Goal: Check status: Check status

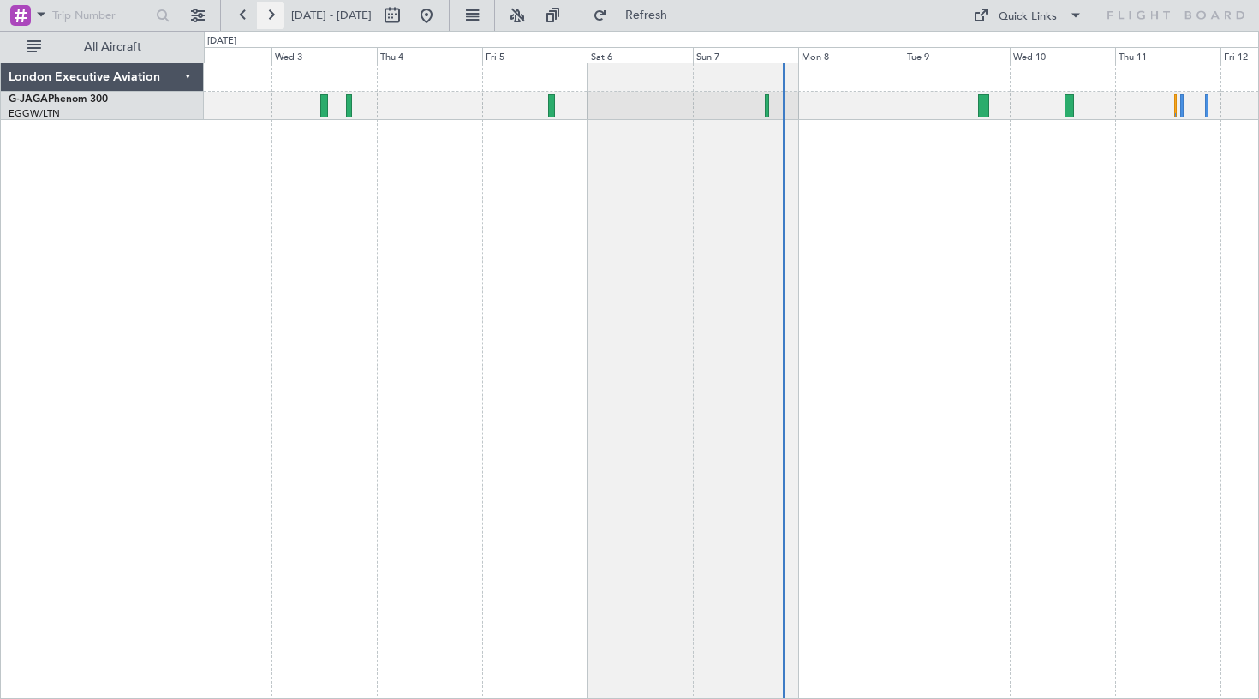
click at [272, 16] on button at bounding box center [270, 15] width 27 height 27
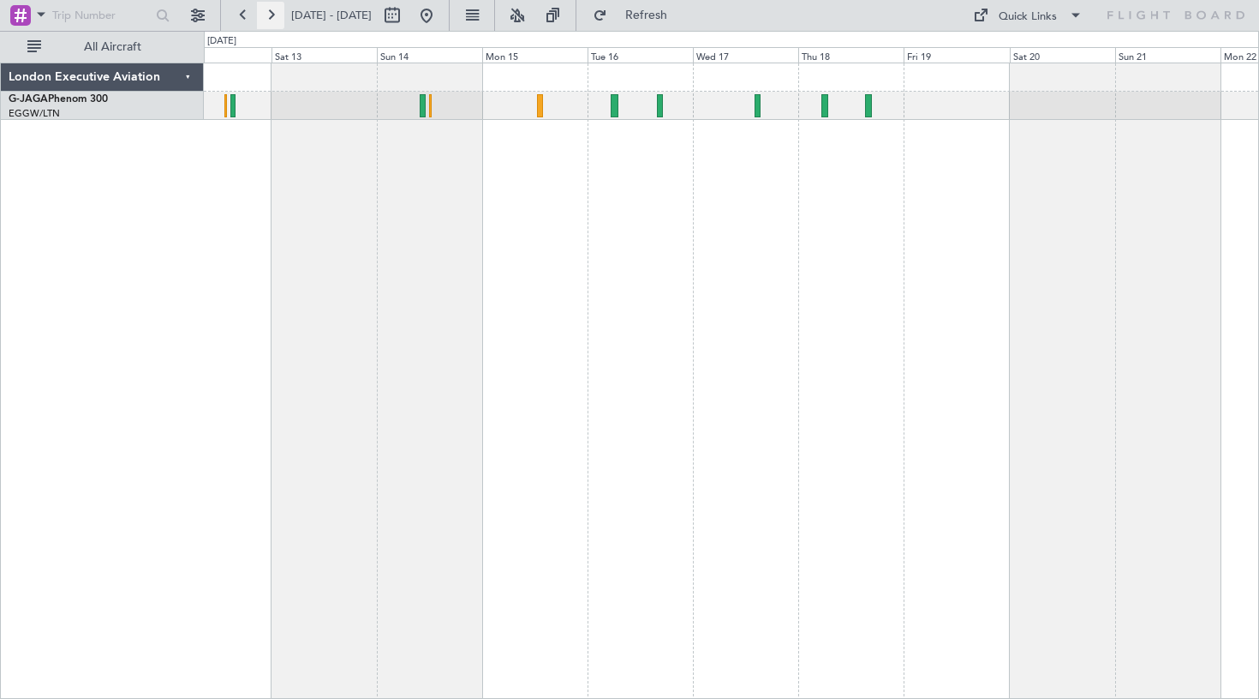
click at [268, 18] on button at bounding box center [270, 15] width 27 height 27
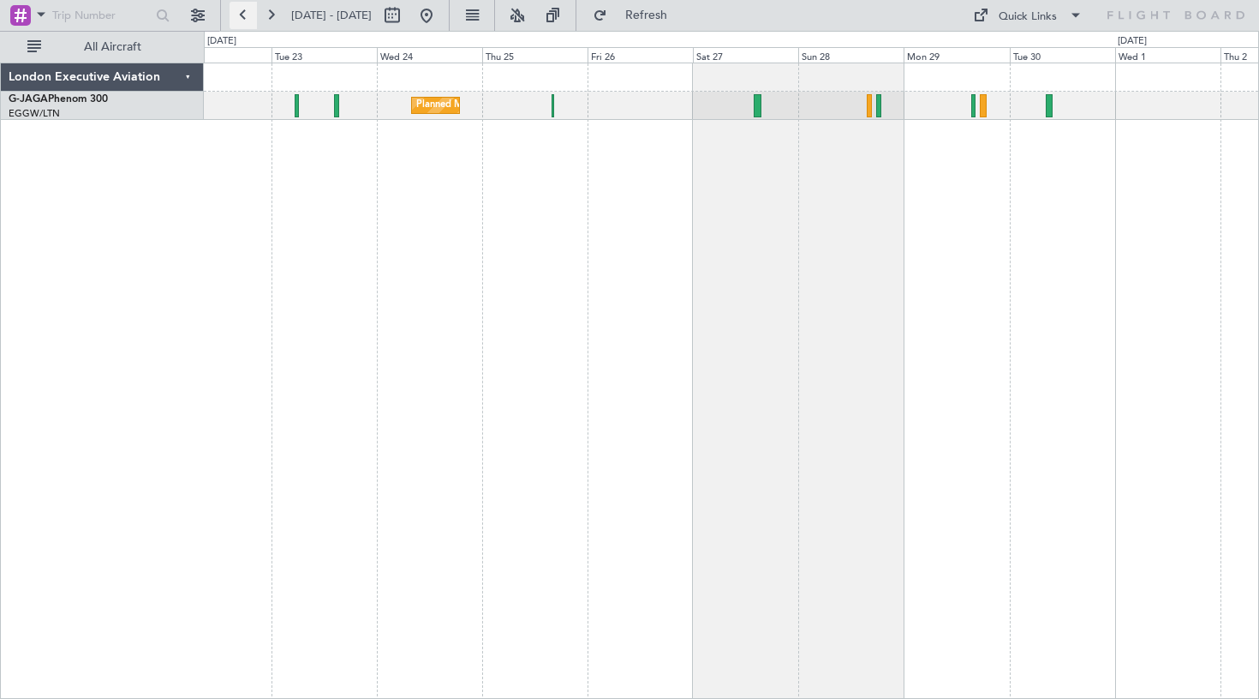
click at [244, 15] on button at bounding box center [243, 15] width 27 height 27
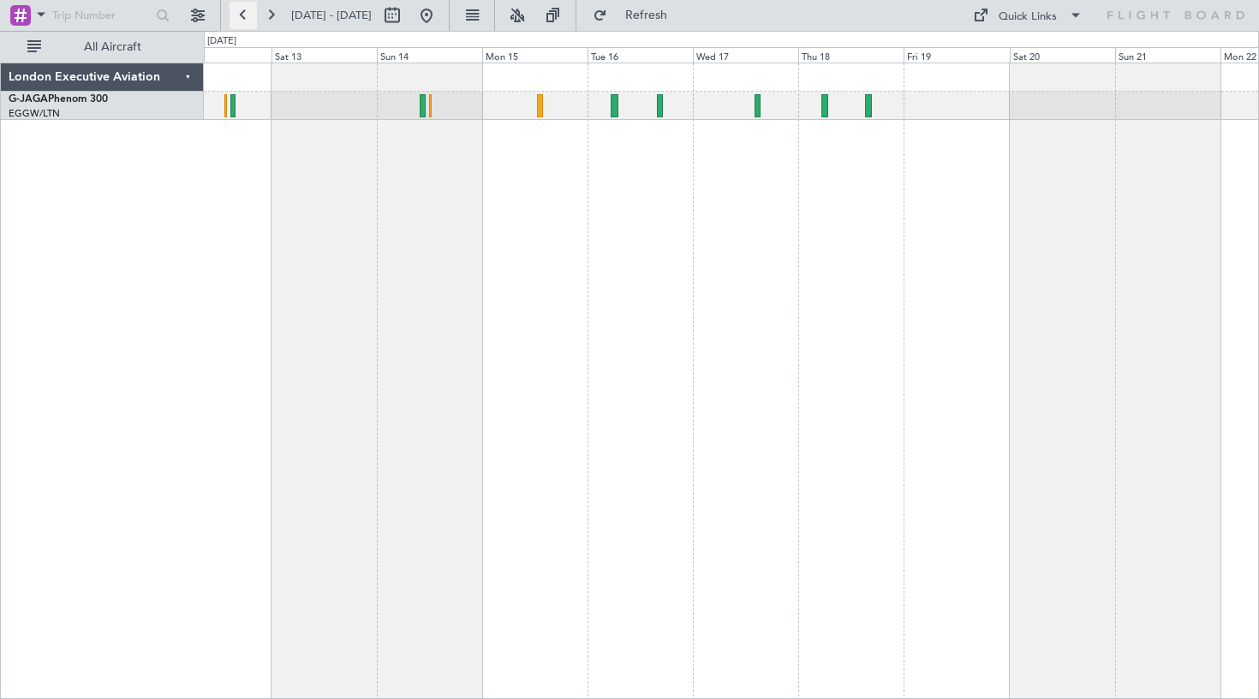
click at [244, 15] on button at bounding box center [243, 15] width 27 height 27
